Goal: Navigation & Orientation: Find specific page/section

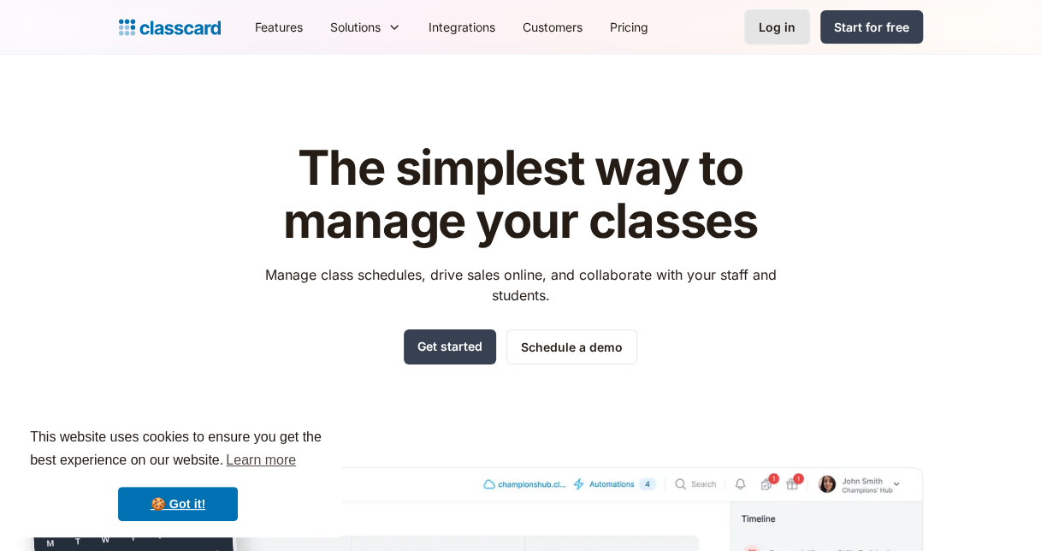
click at [795, 27] on div "Log in" at bounding box center [777, 27] width 37 height 18
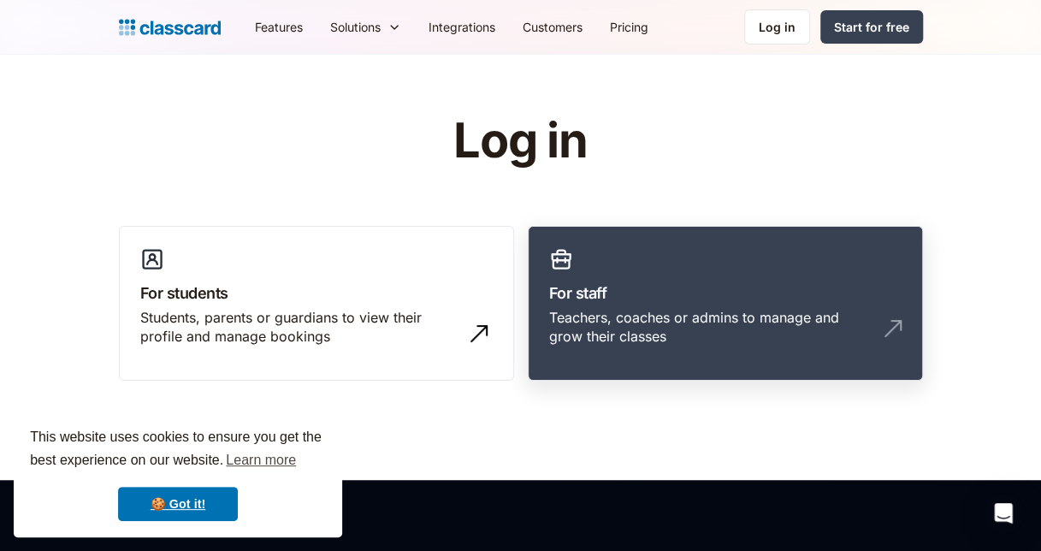
click at [575, 327] on div "Teachers, coaches or admins to manage and grow their classes" at bounding box center [708, 327] width 318 height 38
